Goal: Transaction & Acquisition: Purchase product/service

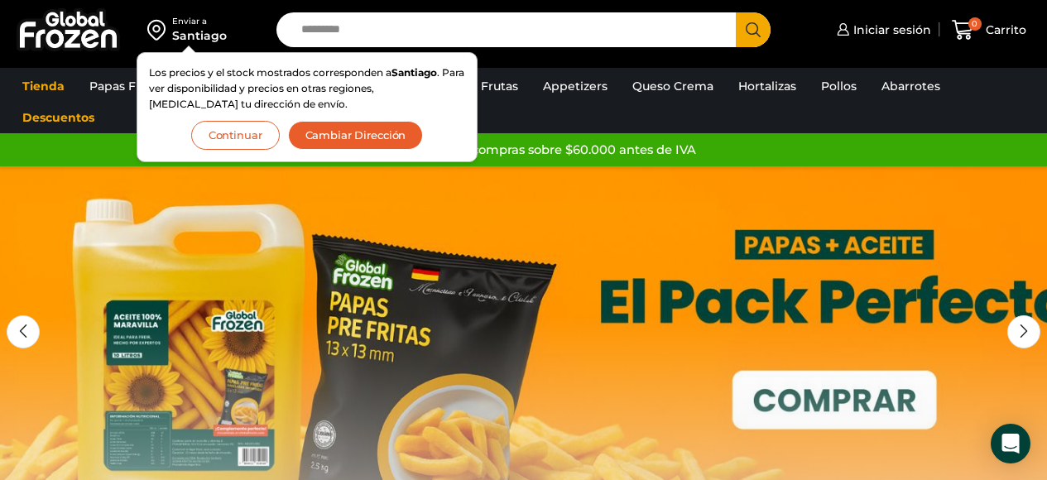
click at [245, 135] on button "Continuar" at bounding box center [235, 135] width 89 height 29
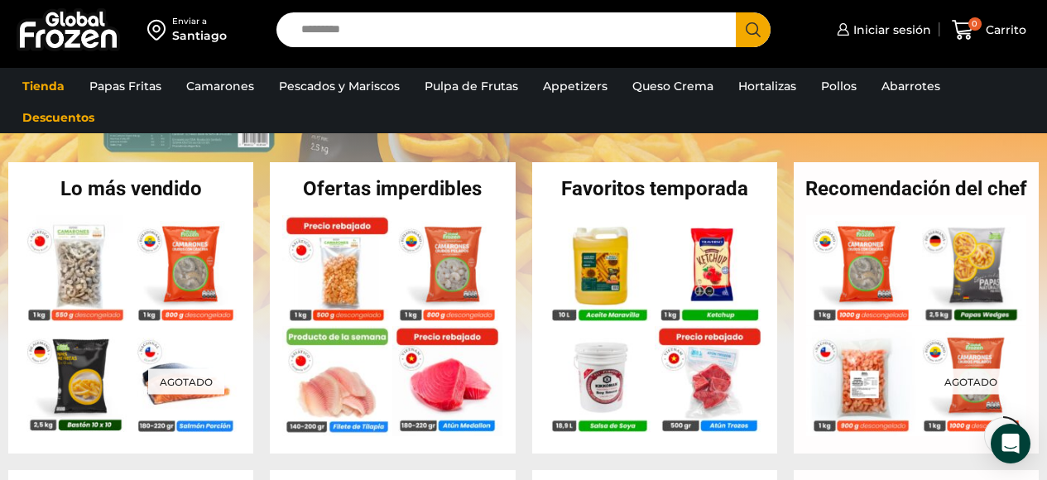
scroll to position [330, 0]
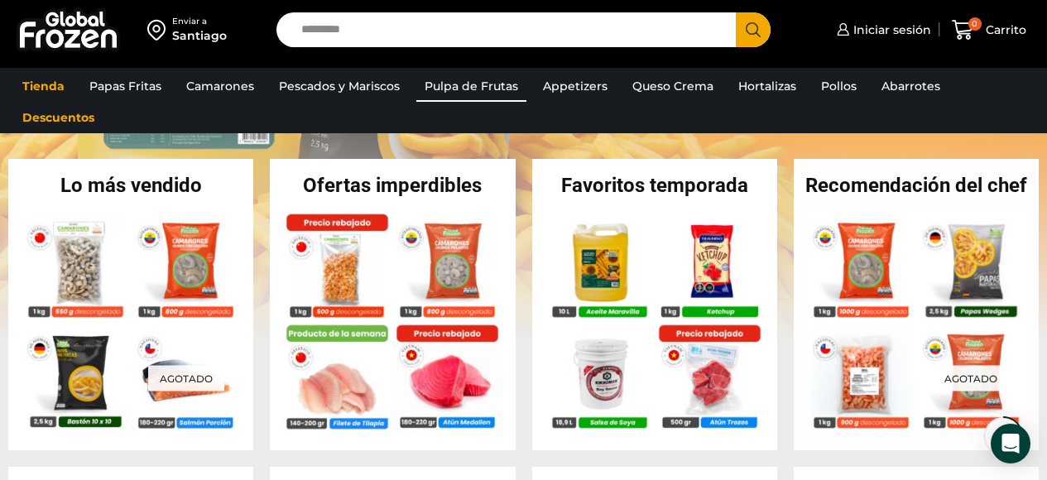
click at [466, 96] on link "Pulpa de Frutas" at bounding box center [471, 85] width 110 height 31
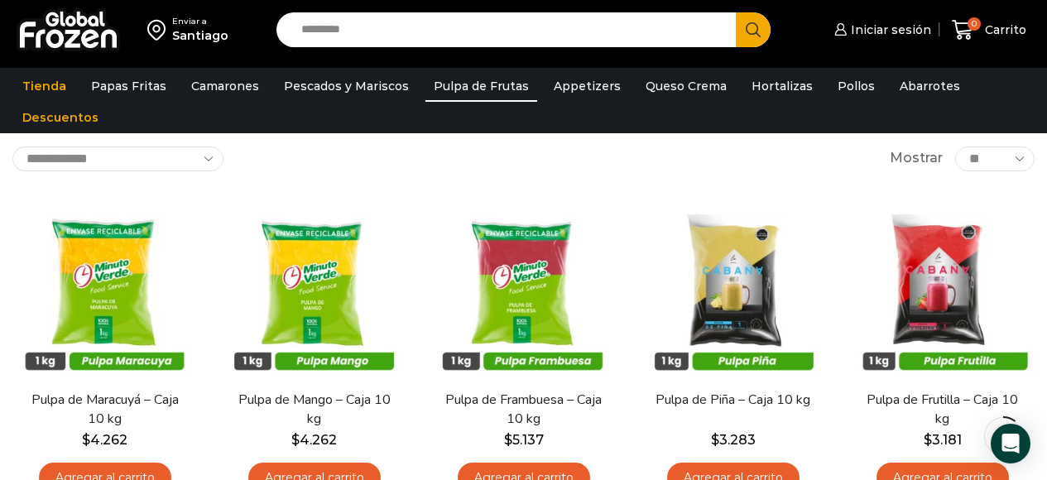
scroll to position [174, 0]
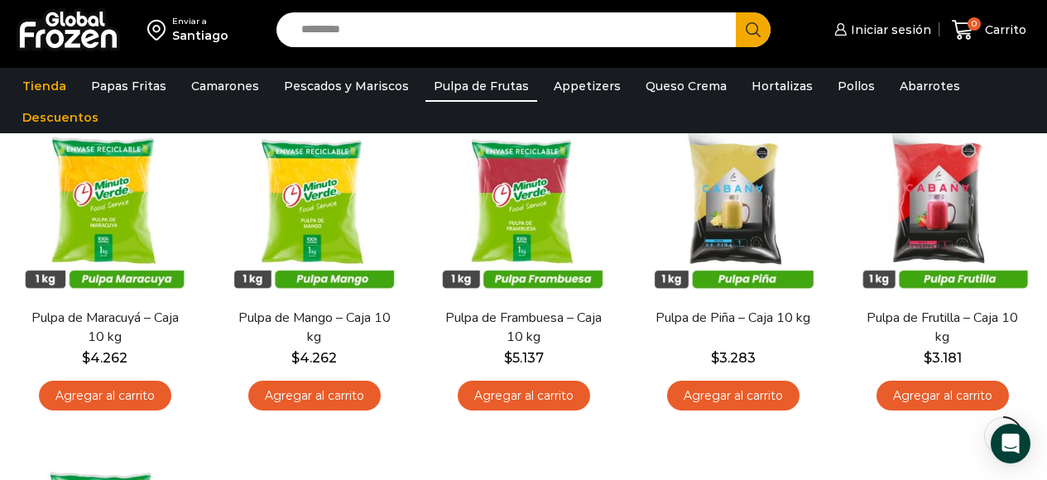
click at [493, 25] on input "Search input" at bounding box center [510, 29] width 435 height 35
click at [736, 12] on button "Search" at bounding box center [753, 29] width 35 height 35
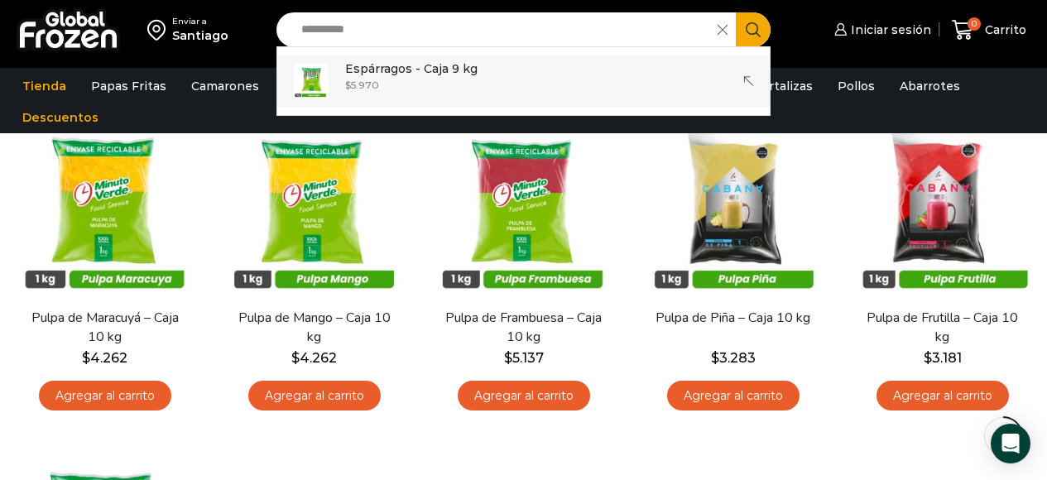
click at [396, 84] on div "$ 5.970" at bounding box center [411, 85] width 132 height 14
type input "**********"
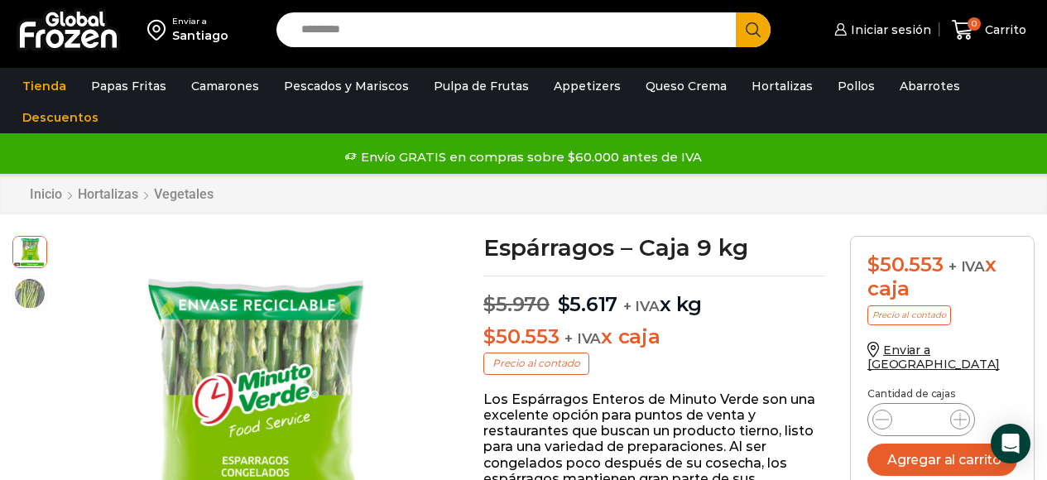
scroll to position [41, 0]
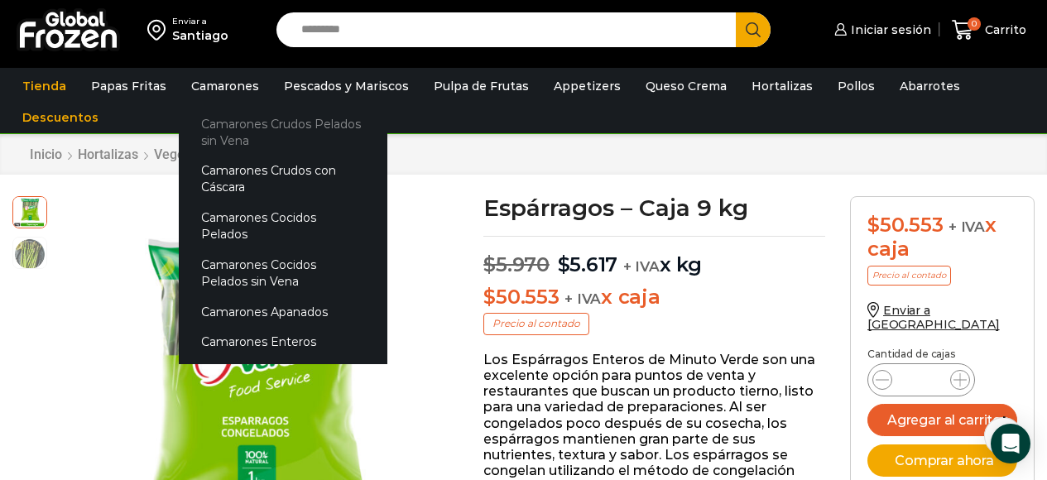
click at [243, 123] on link "Camarones Crudos Pelados sin Vena" at bounding box center [283, 131] width 209 height 47
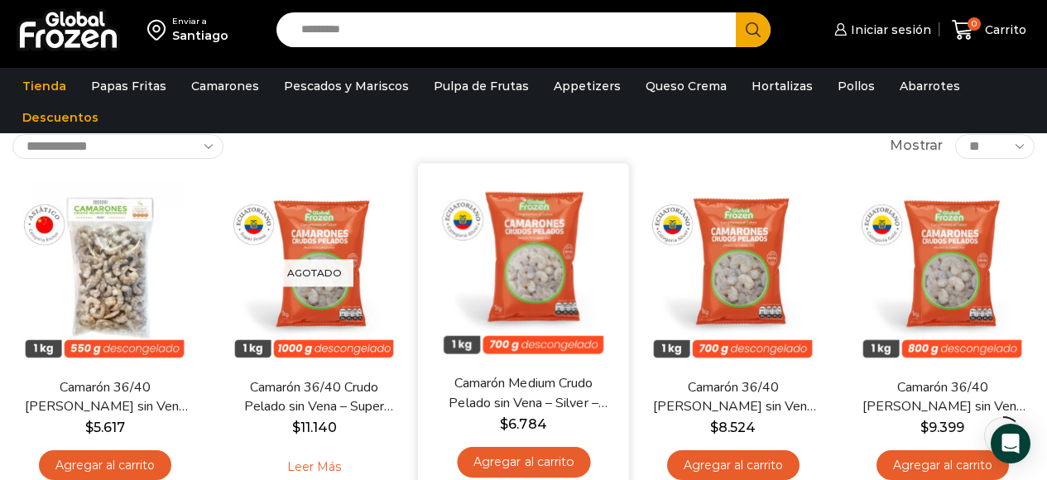
scroll to position [106, 0]
